Goal: Task Accomplishment & Management: Manage account settings

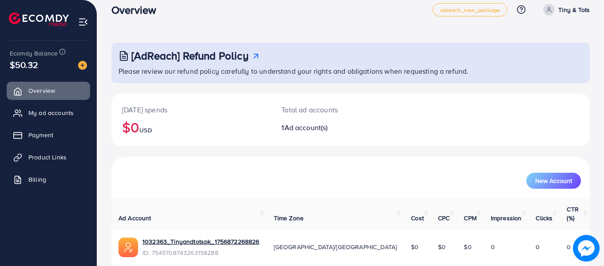
scroll to position [14, 0]
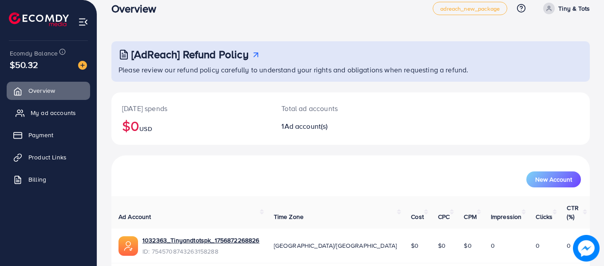
click at [55, 116] on span "My ad accounts" at bounding box center [53, 112] width 45 height 9
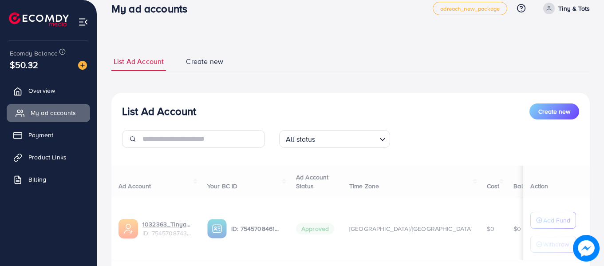
click at [56, 114] on span "My ad accounts" at bounding box center [53, 112] width 45 height 9
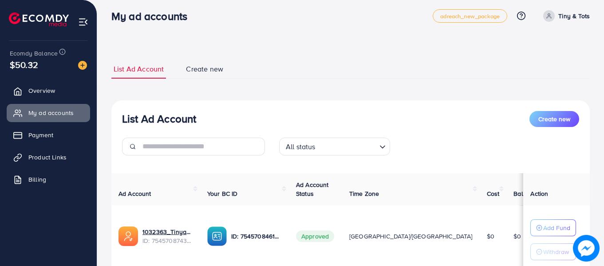
scroll to position [14, 0]
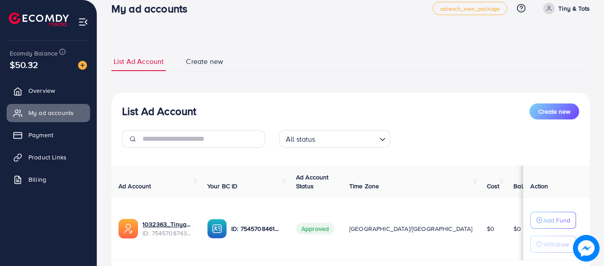
click at [334, 230] on span "Approved" at bounding box center [315, 229] width 38 height 12
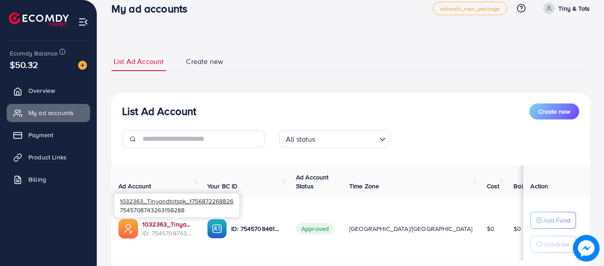
click at [193, 223] on link "1032363_Tinyandtotspk_1756872268826" at bounding box center [167, 224] width 51 height 9
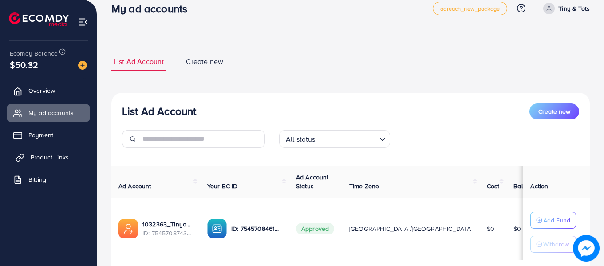
click at [55, 156] on span "Product Links" at bounding box center [50, 157] width 38 height 9
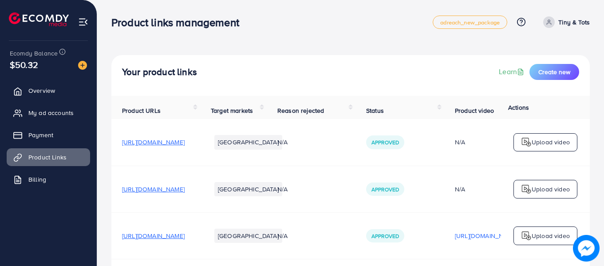
scroll to position [39, 0]
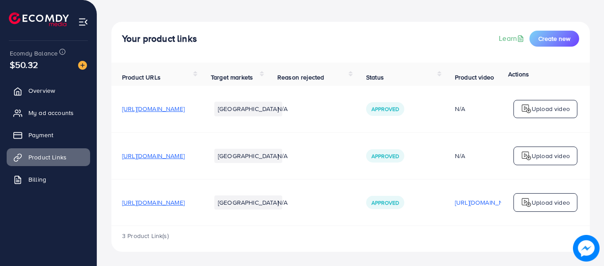
drag, startPoint x: 381, startPoint y: 225, endPoint x: 526, endPoint y: 227, distance: 144.2
click at [526, 227] on div "Product URLs Target markets Reason rejected Status Product video Status video A…" at bounding box center [350, 157] width 478 height 189
drag, startPoint x: 405, startPoint y: 223, endPoint x: 471, endPoint y: 223, distance: 65.6
click at [471, 223] on div "Product URLs Target markets Reason rejected Status Product video Status video A…" at bounding box center [350, 144] width 478 height 163
click at [433, 183] on td "Approved" at bounding box center [399, 202] width 89 height 47
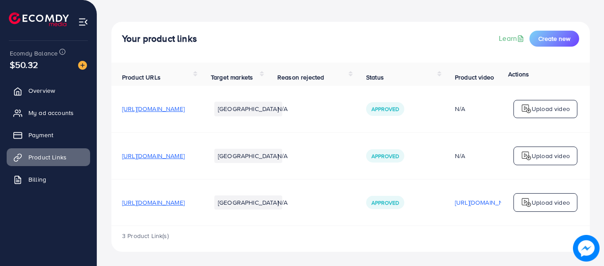
scroll to position [0, 224]
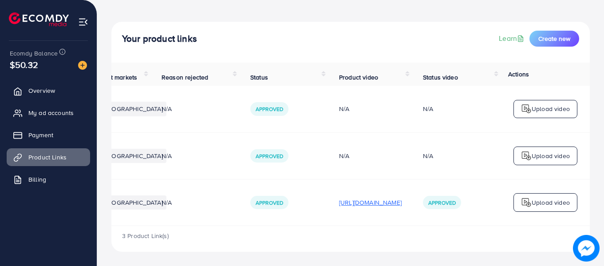
click at [371, 201] on p "[URL][DOMAIN_NAME]" at bounding box center [370, 202] width 63 height 11
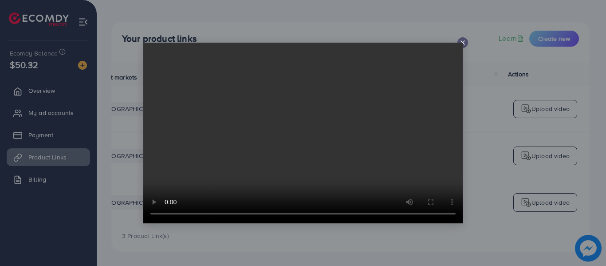
click at [463, 41] on icon at bounding box center [462, 42] width 7 height 7
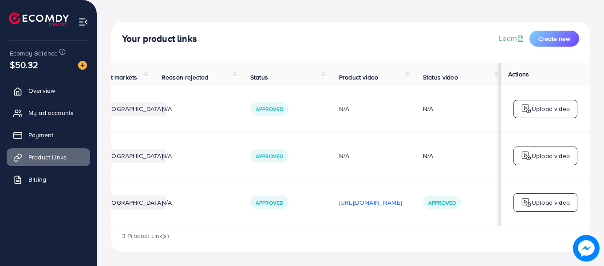
scroll to position [0, 222]
drag, startPoint x: 379, startPoint y: 226, endPoint x: 253, endPoint y: 227, distance: 125.5
click at [253, 227] on div "3 Product Link(s)" at bounding box center [350, 239] width 478 height 26
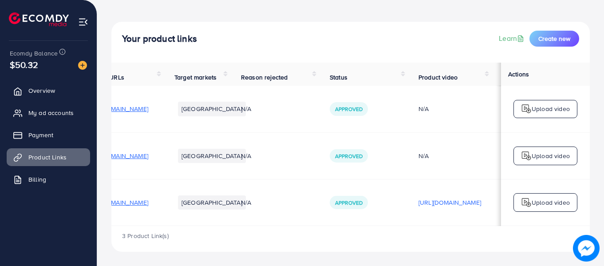
scroll to position [0, 0]
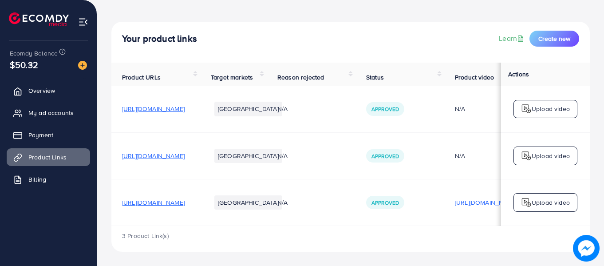
copy span "products"
click at [185, 201] on span "[URL][DOMAIN_NAME]" at bounding box center [153, 202] width 63 height 9
